Goal: Task Accomplishment & Management: Complete application form

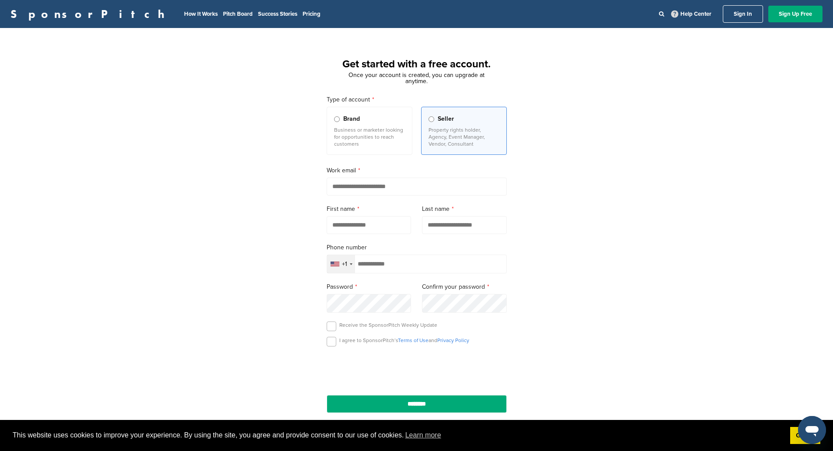
click at [740, 25] on div "SponsorPitch How It Works Pitch Board Success Stories Pricing Help Center Sign …" at bounding box center [416, 14] width 833 height 28
click at [742, 17] on link "Sign In" at bounding box center [743, 13] width 40 height 17
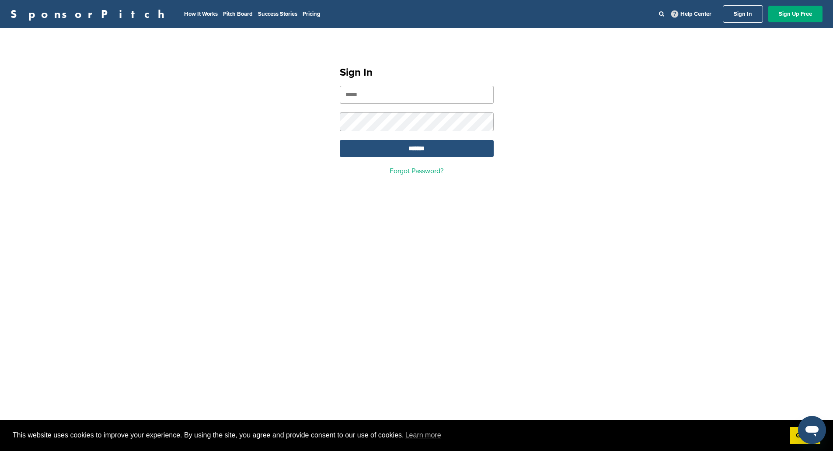
type input "**********"
click at [395, 150] on input "*******" at bounding box center [417, 148] width 154 height 17
